Goal: Task Accomplishment & Management: Use online tool/utility

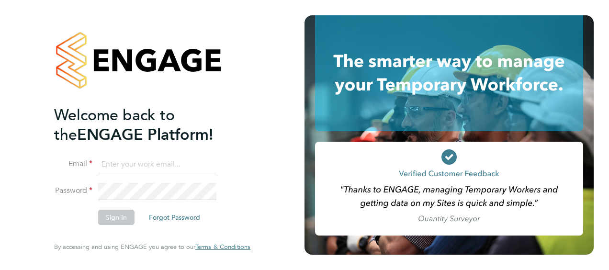
type input "connor.pattenden@vistry.co.uk"
click at [122, 218] on button "Sign In" at bounding box center [116, 217] width 36 height 15
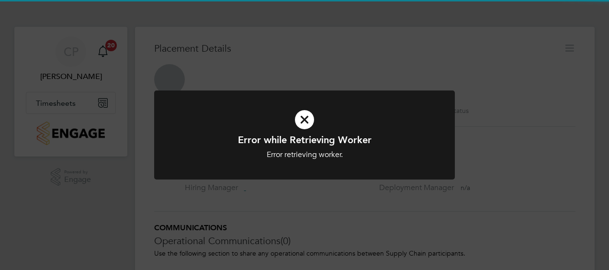
click at [96, 133] on div "Error while Retrieving Worker Error retrieving worker. Cancel Okay" at bounding box center [304, 135] width 609 height 270
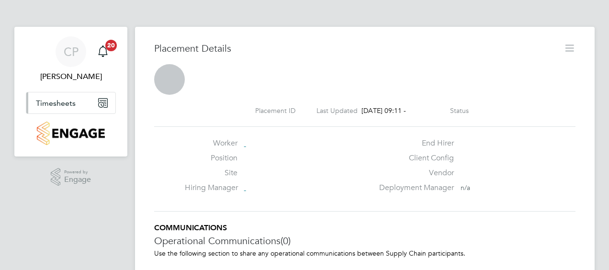
click at [60, 111] on button "Timesheets" at bounding box center [70, 102] width 89 height 21
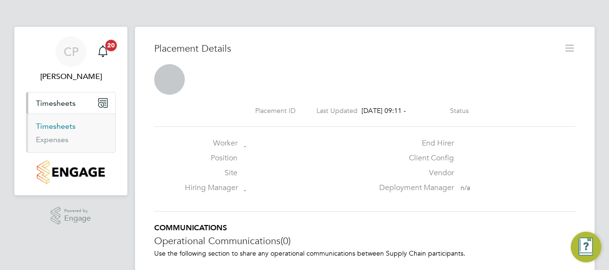
click at [57, 130] on link "Timesheets" at bounding box center [56, 126] width 40 height 9
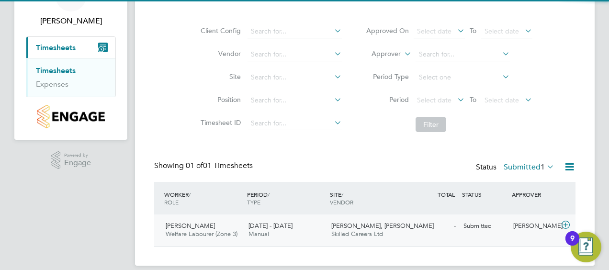
scroll to position [66, 0]
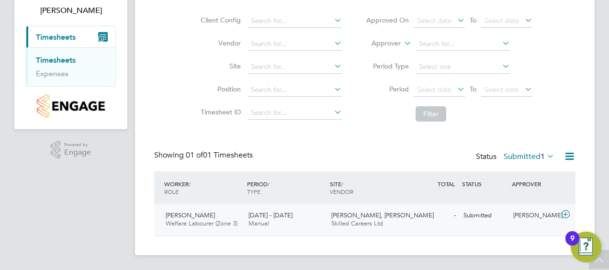
click at [328, 224] on div "[PERSON_NAME], Lenham Skilled Careers Ltd" at bounding box center [368, 220] width 83 height 24
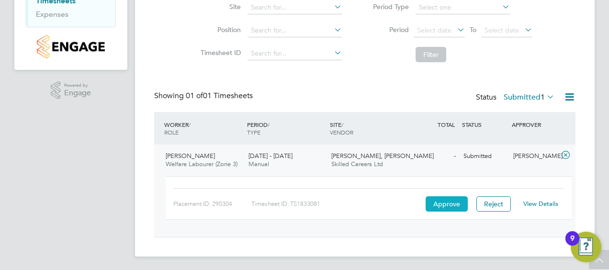
scroll to position [126, 0]
click at [453, 206] on button "Approve" at bounding box center [447, 202] width 42 height 15
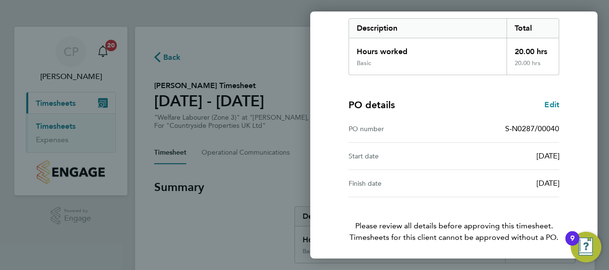
scroll to position [188, 0]
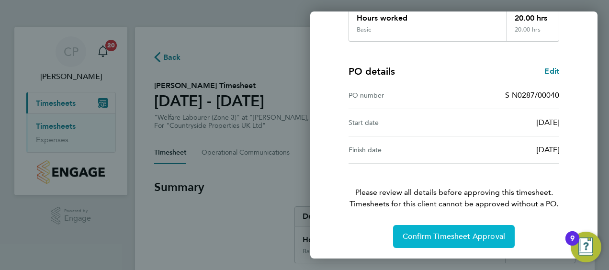
click at [432, 237] on span "Confirm Timesheet Approval" at bounding box center [454, 237] width 102 height 10
